Goal: Task Accomplishment & Management: Use online tool/utility

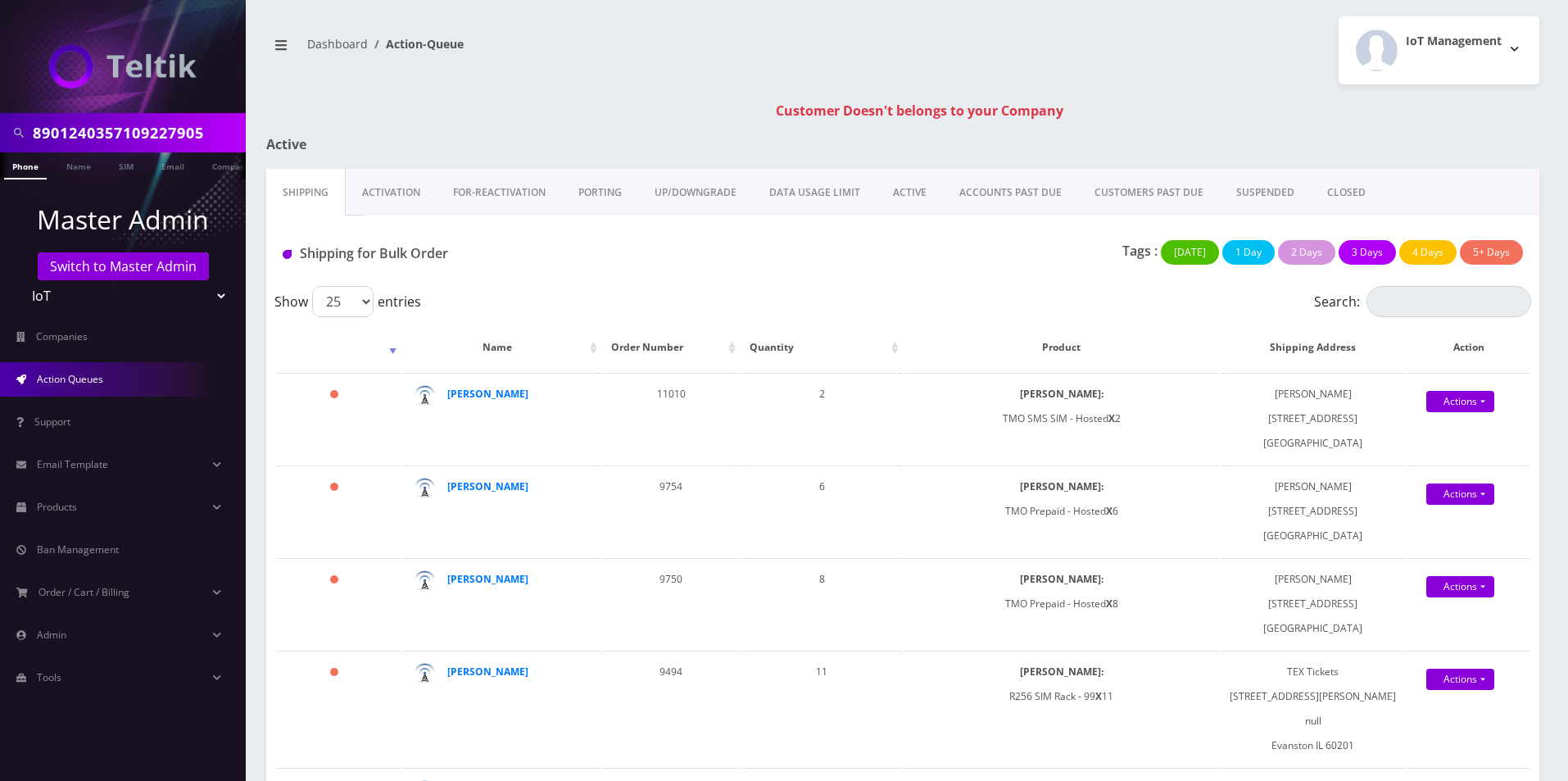
click at [159, 124] on input "8901240357109227905" at bounding box center [138, 132] width 209 height 31
click at [114, 269] on link "Switch to Master Admin" at bounding box center [123, 266] width 171 height 28
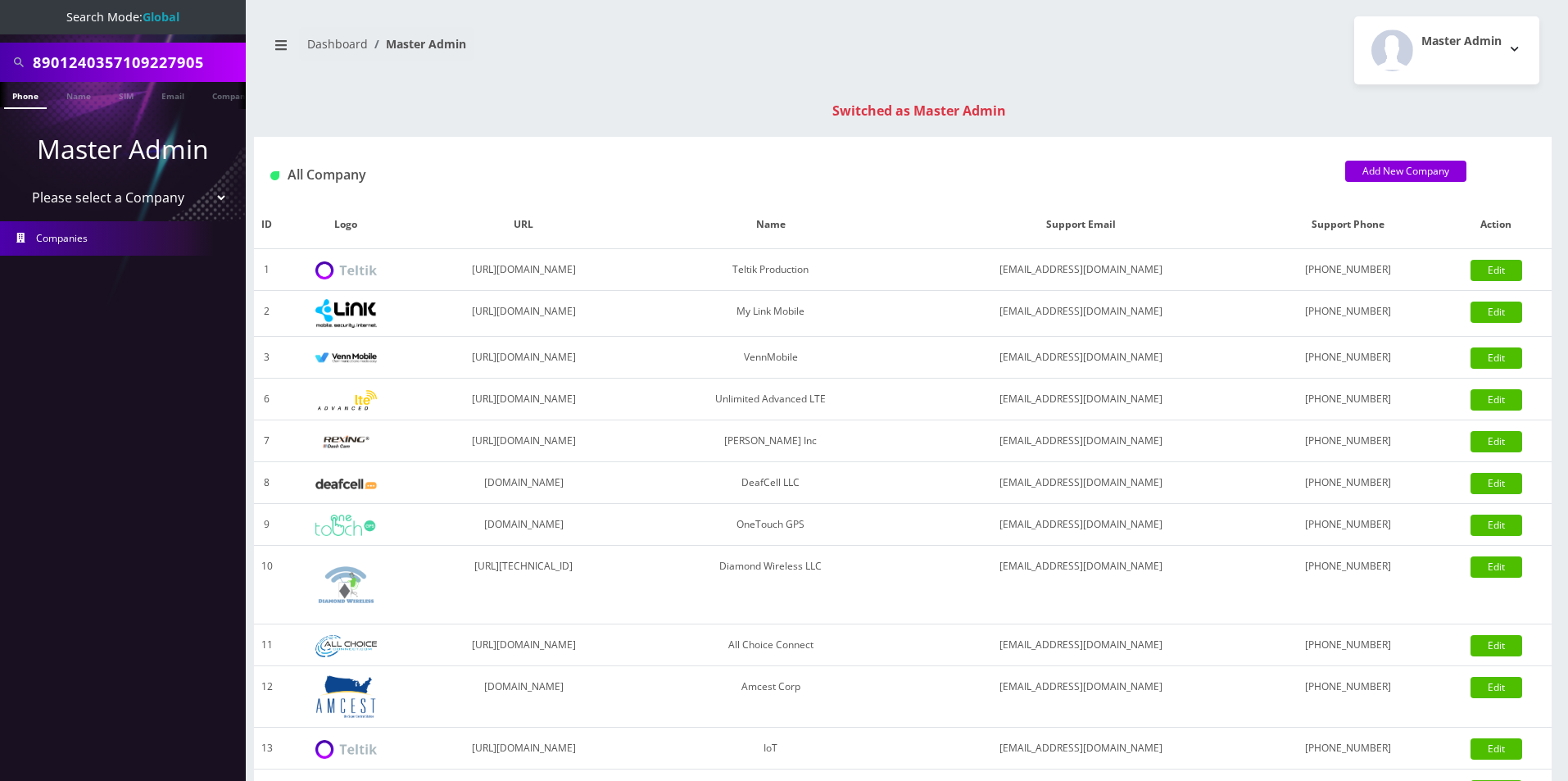
click at [114, 76] on input "8901240357109227905" at bounding box center [138, 62] width 209 height 31
type input "9148937629"
click at [26, 94] on link "Phone" at bounding box center [25, 96] width 42 height 27
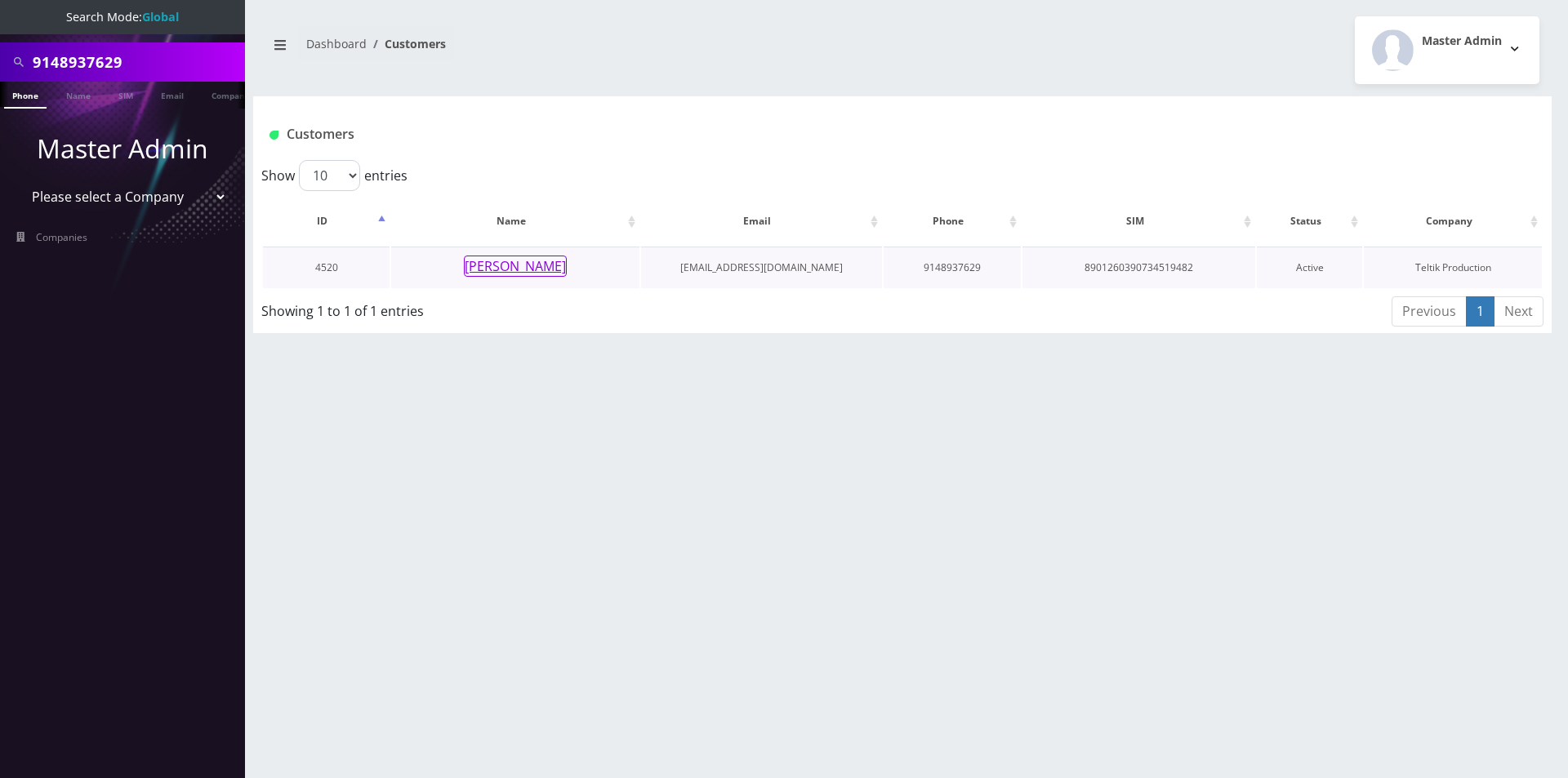
click at [537, 267] on button "[PERSON_NAME]" at bounding box center [515, 266] width 103 height 21
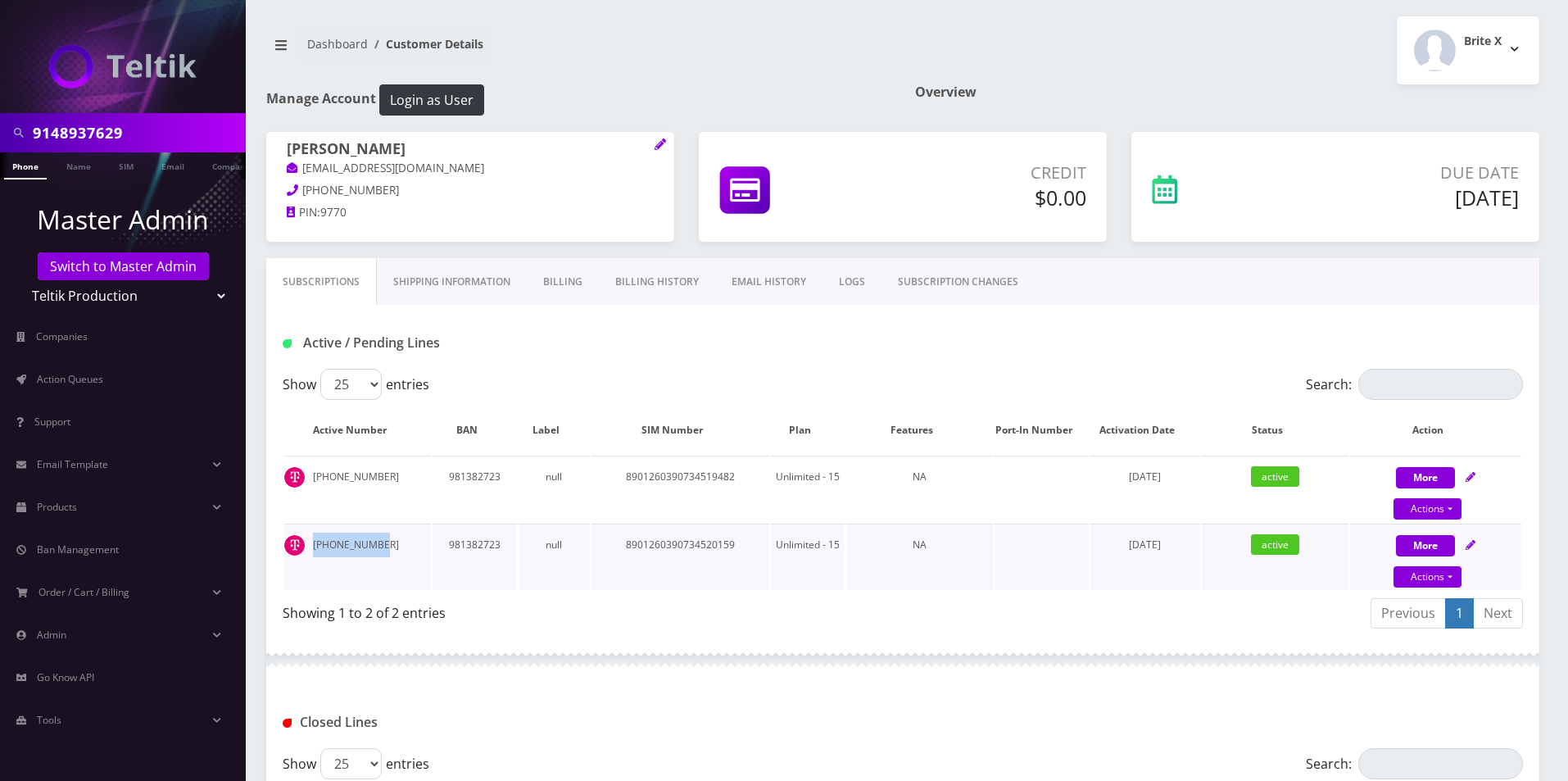
drag, startPoint x: 395, startPoint y: 560, endPoint x: 301, endPoint y: 539, distance: 96.3
click at [301, 539] on td "[PHONE_NUMBER]" at bounding box center [357, 557] width 147 height 66
copy td "[PHONE_NUMBER]"
